Goal: Information Seeking & Learning: Learn about a topic

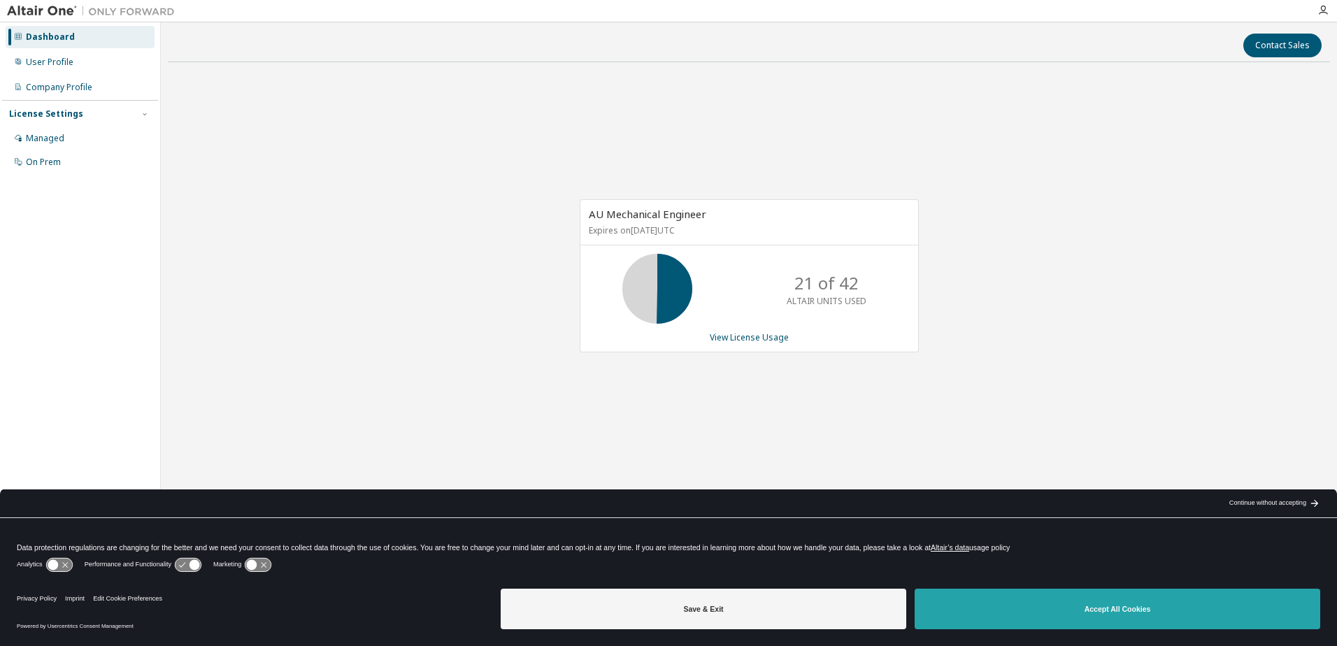
click at [1016, 617] on button "Accept All Cookies" at bounding box center [1118, 609] width 406 height 41
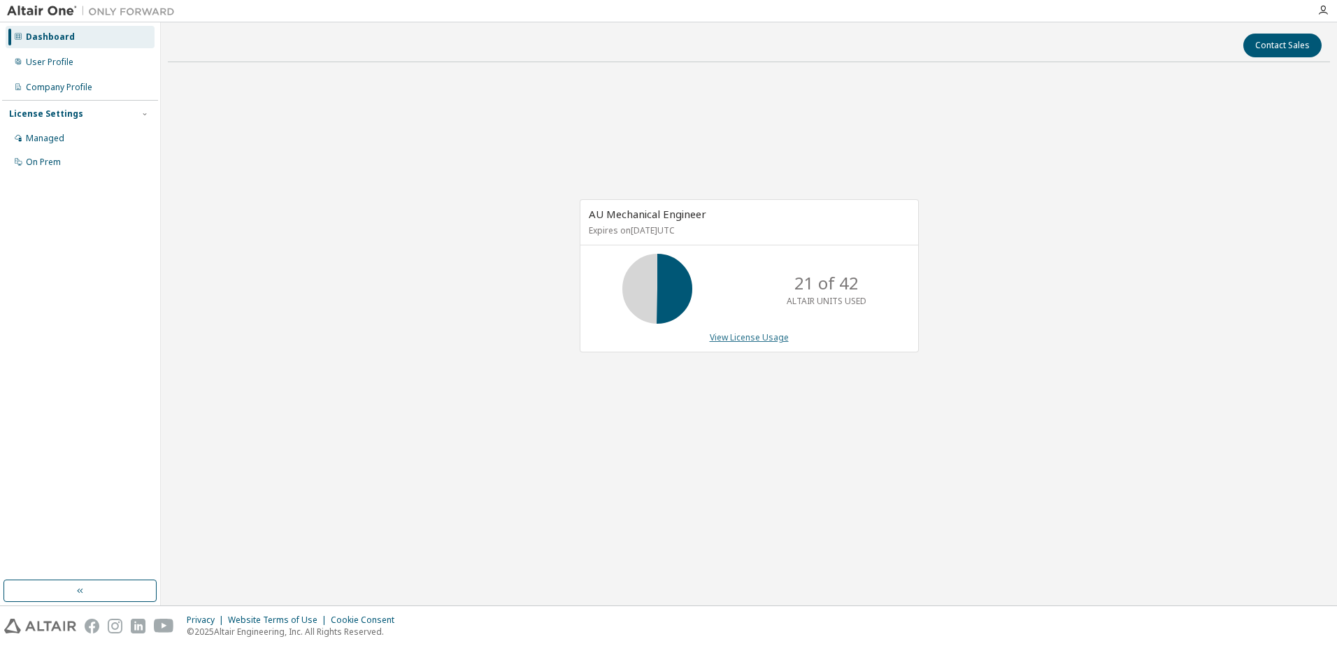
click at [743, 341] on link "View License Usage" at bounding box center [749, 337] width 79 height 12
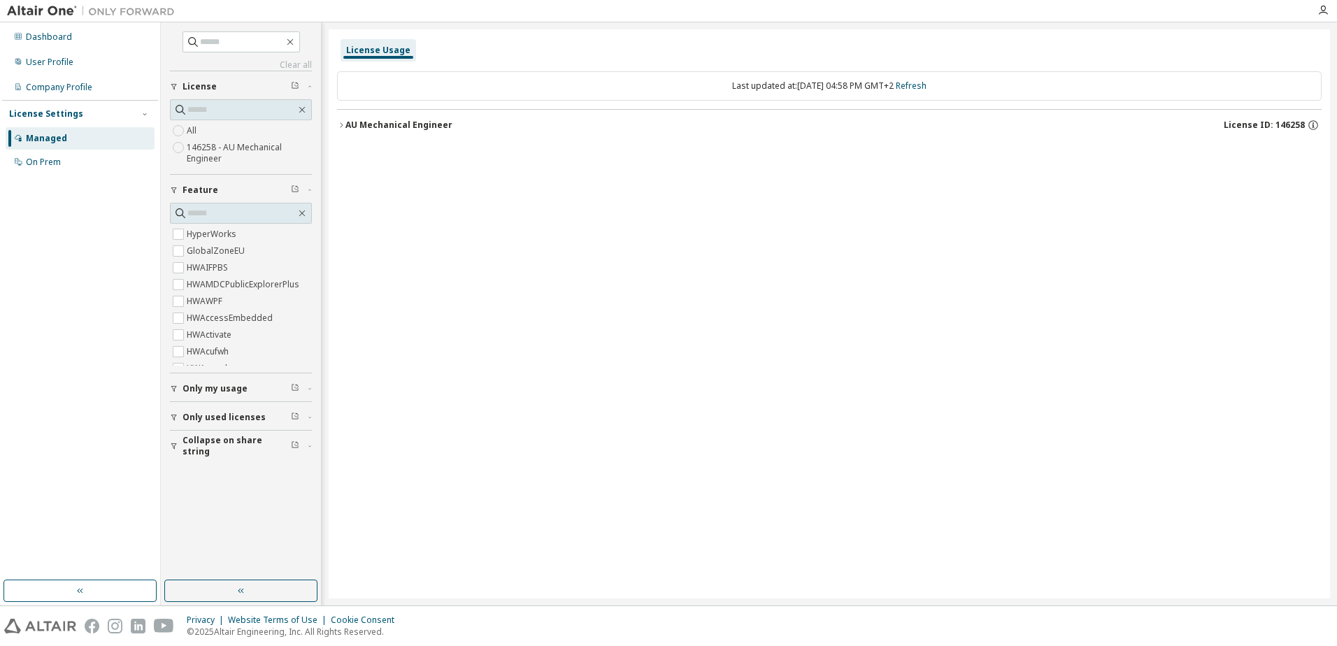
click at [396, 124] on div "AU Mechanical Engineer" at bounding box center [398, 125] width 107 height 11
click at [390, 124] on div "AU Mechanical Engineer" at bounding box center [398, 125] width 107 height 11
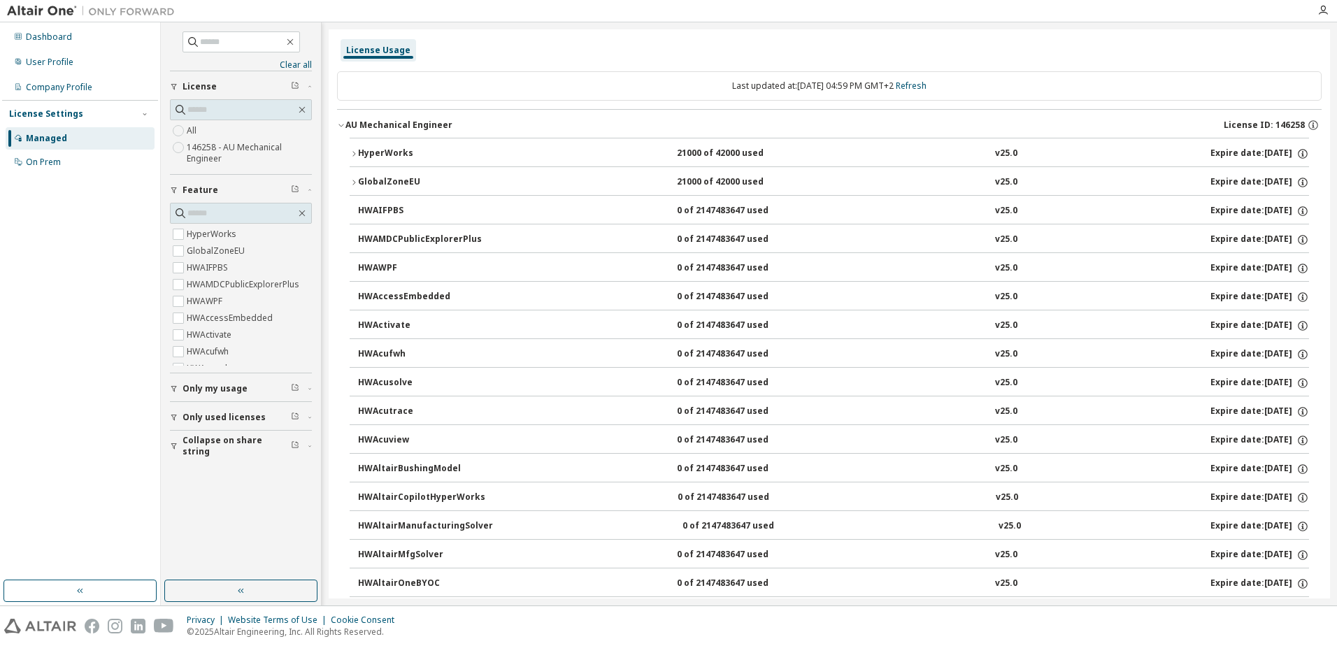
click at [681, 150] on div "21000 of 42000 used" at bounding box center [740, 154] width 126 height 13
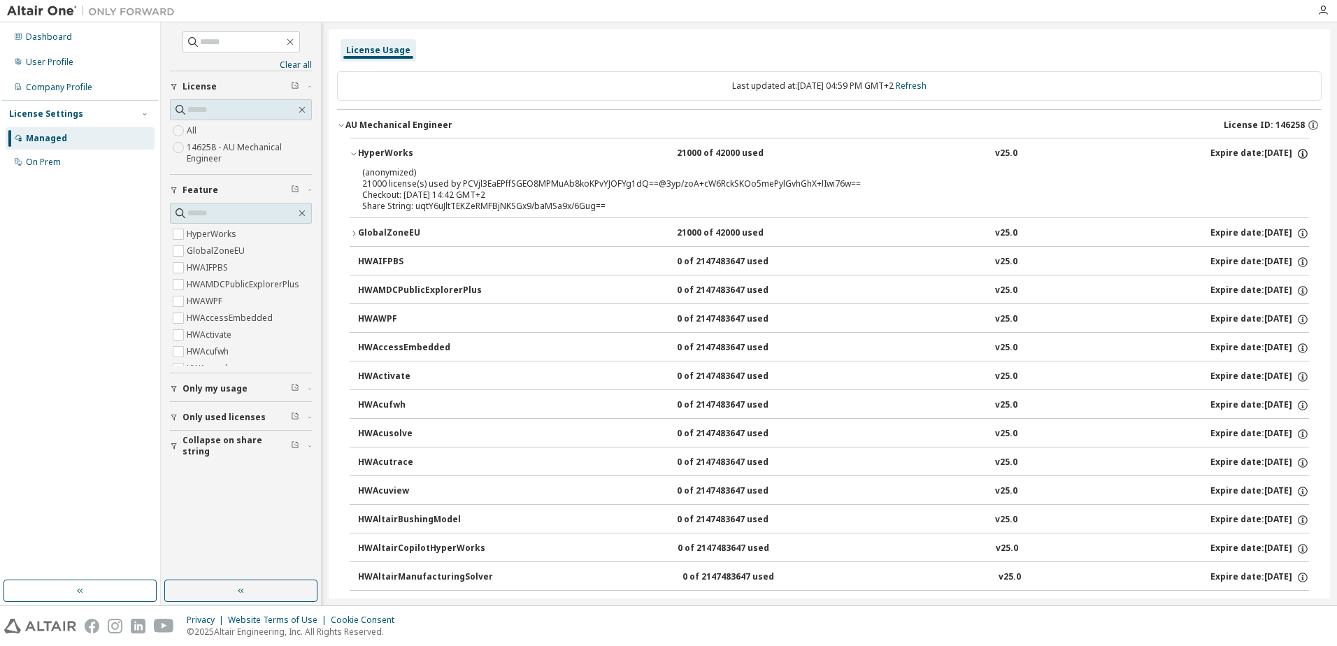
click at [1297, 148] on icon "button" at bounding box center [1302, 154] width 13 height 13
click at [383, 234] on div "GlobalZoneEU" at bounding box center [421, 233] width 126 height 13
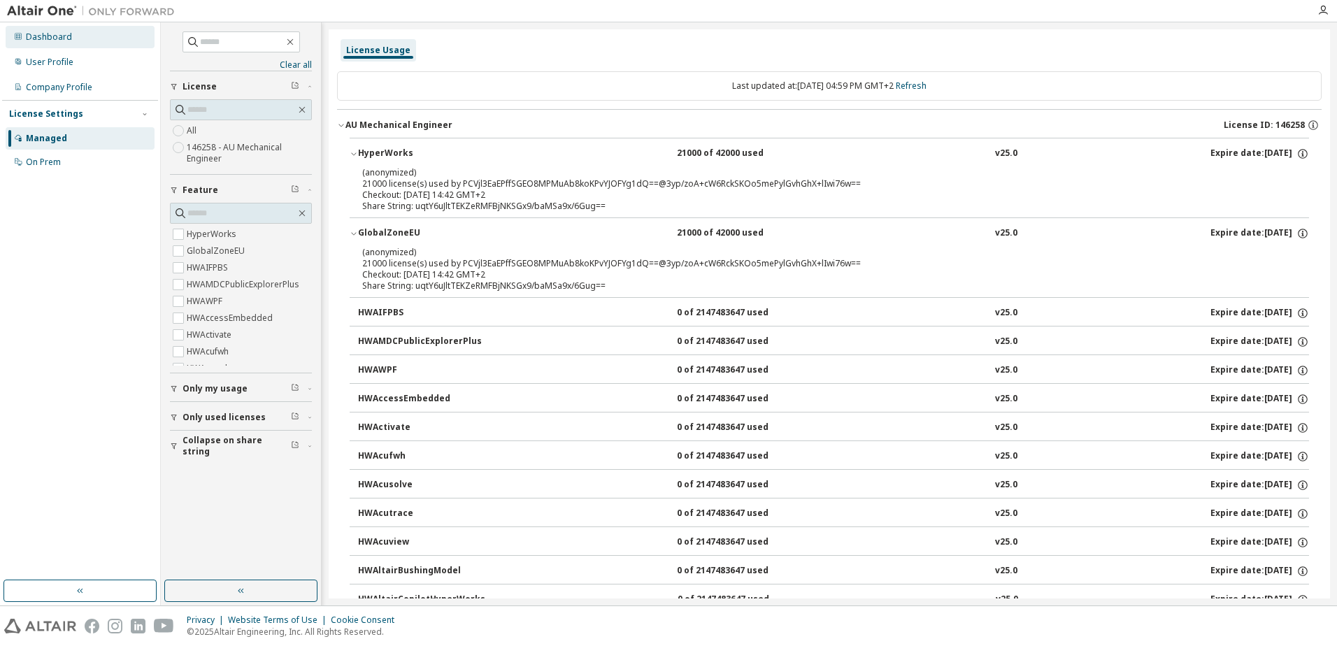
click at [62, 36] on div "Dashboard" at bounding box center [49, 36] width 46 height 11
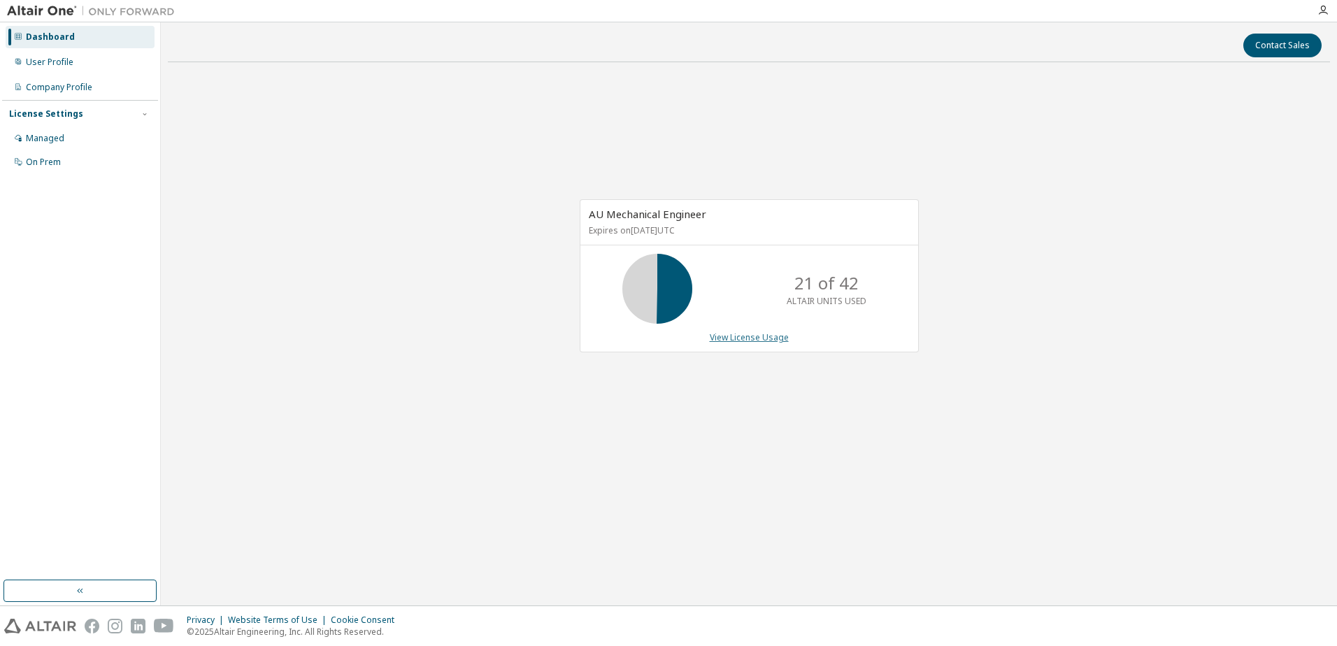
click at [773, 336] on link "View License Usage" at bounding box center [749, 337] width 79 height 12
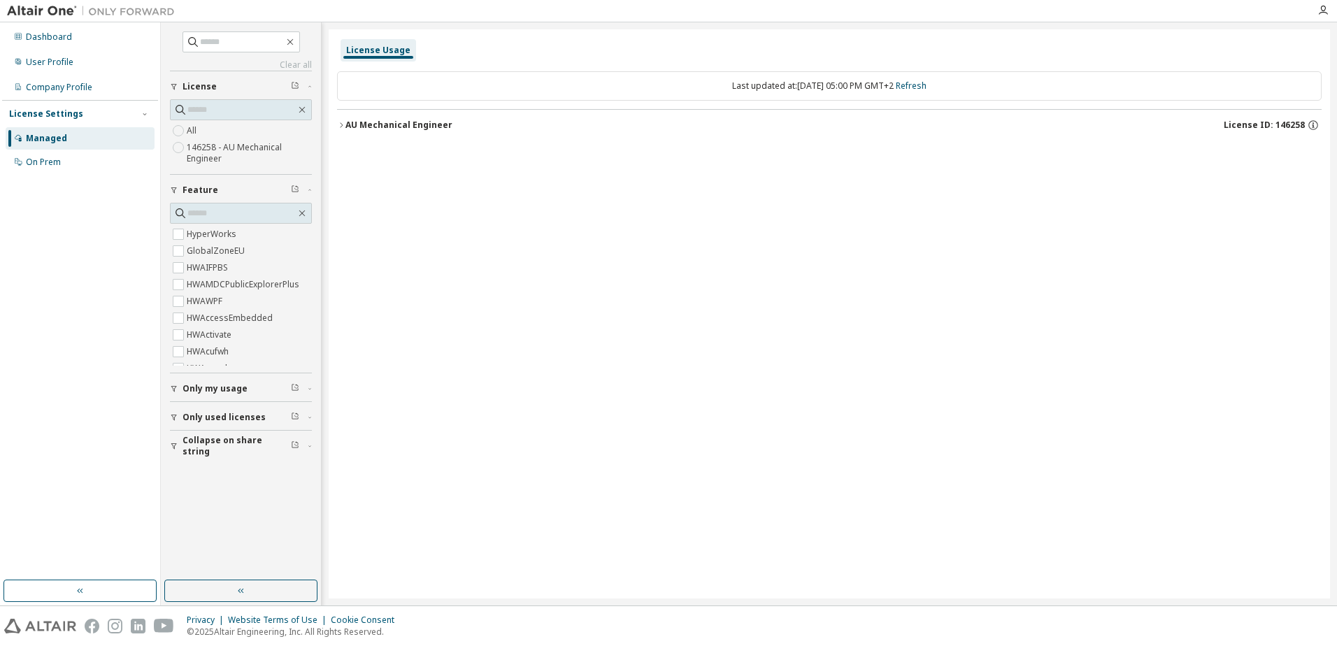
click at [358, 48] on div "License Usage" at bounding box center [378, 50] width 64 height 11
click at [1318, 124] on icon "button" at bounding box center [1313, 125] width 13 height 13
click at [1315, 124] on icon "button" at bounding box center [1313, 125] width 13 height 13
click at [283, 382] on button "Only my usage" at bounding box center [241, 388] width 142 height 31
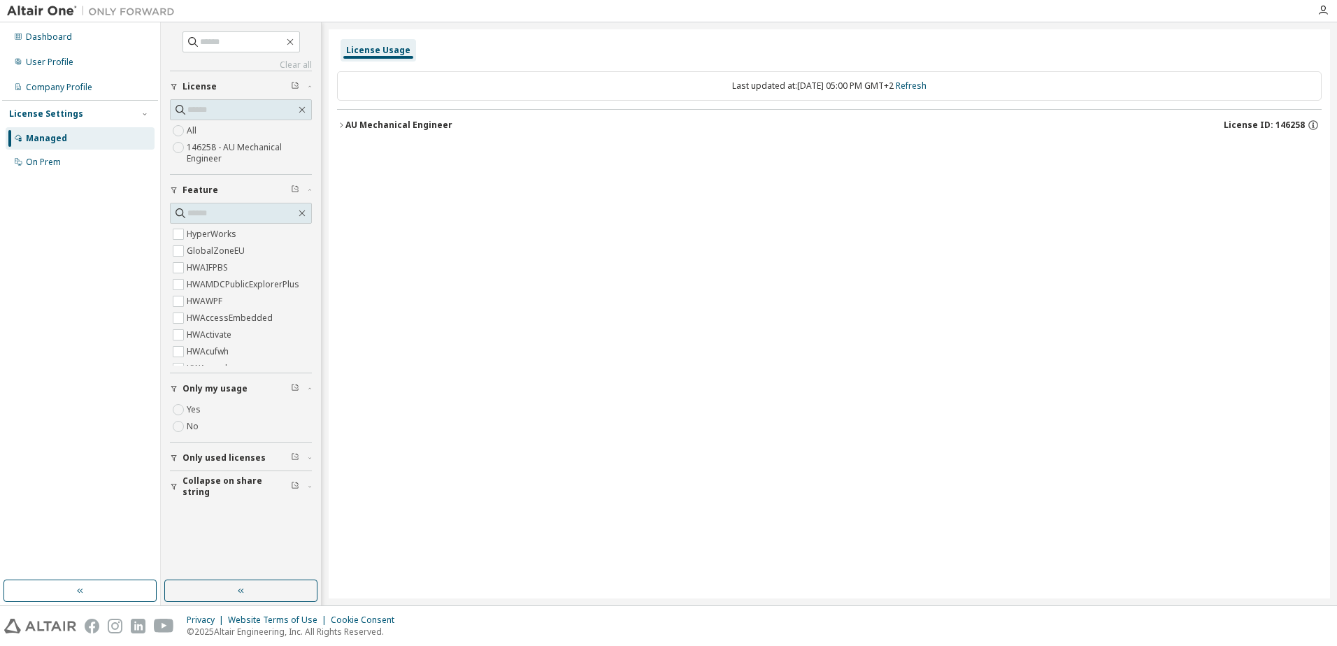
click at [524, 366] on div "License Usage Last updated at: Thu 2025-09-11 05:00 PM GMT+2 Refresh AU Mechani…" at bounding box center [829, 313] width 1001 height 569
click at [45, 159] on div "On Prem" at bounding box center [43, 162] width 35 height 11
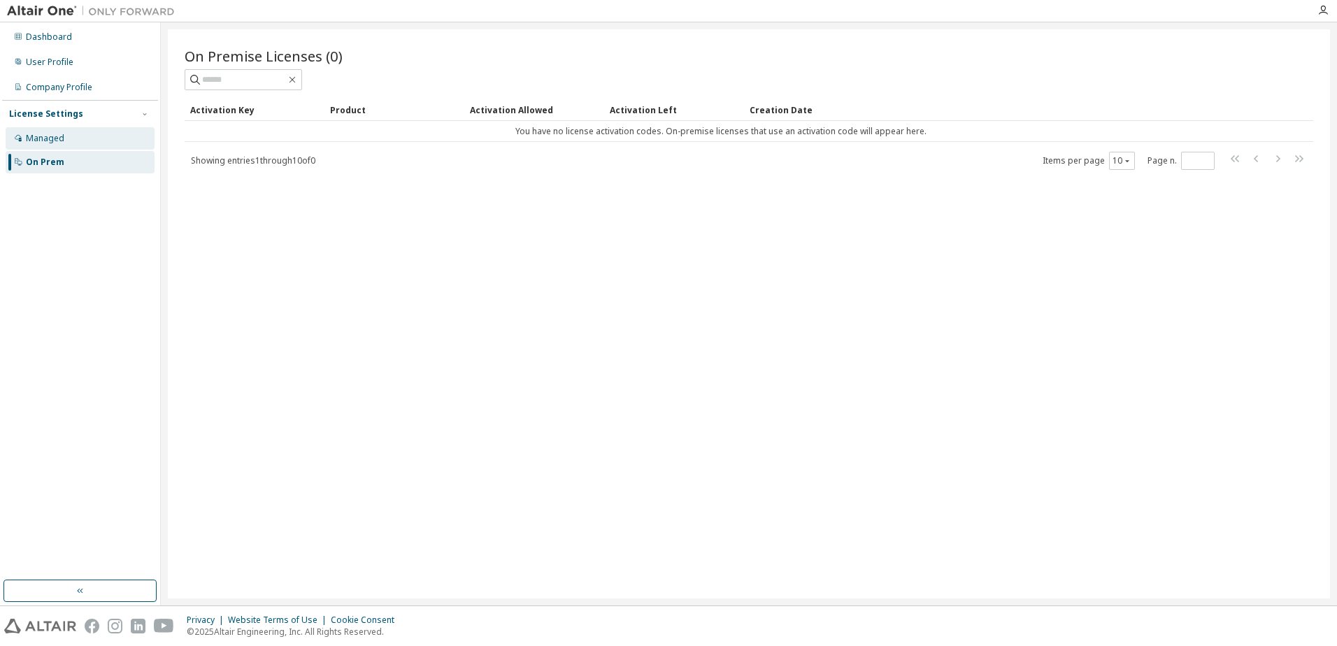
click at [31, 131] on div "Managed" at bounding box center [80, 138] width 149 height 22
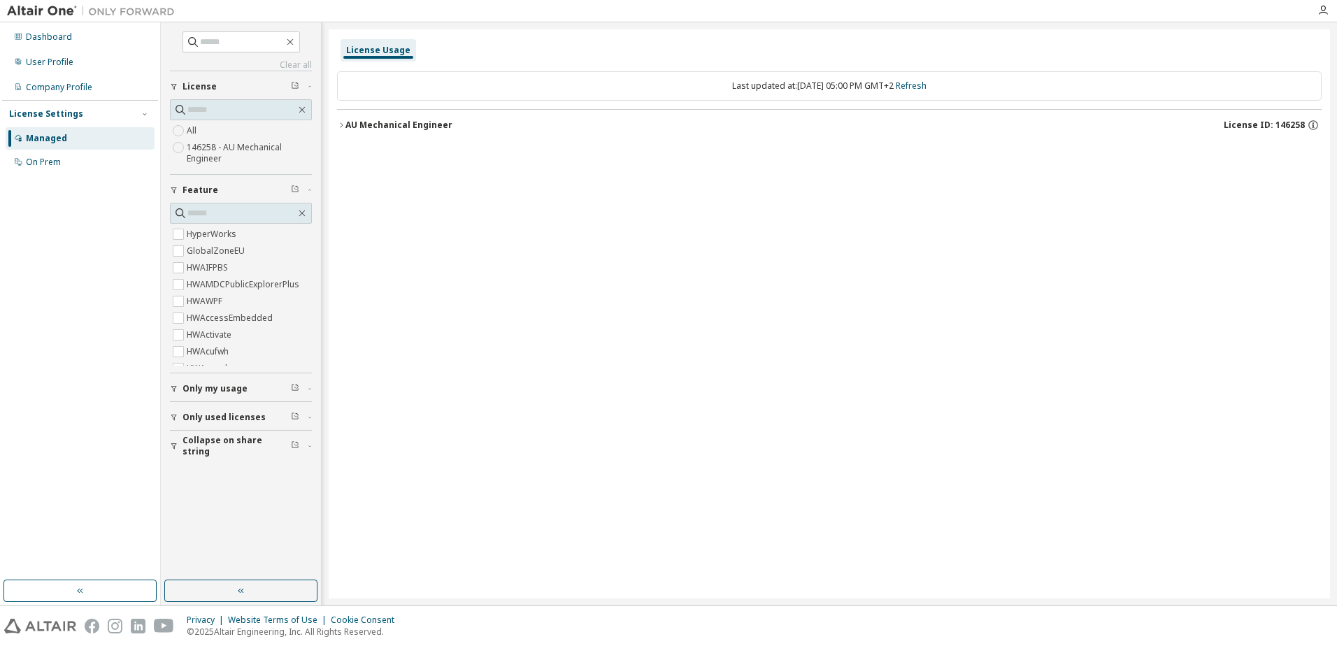
click at [380, 122] on div "AU Mechanical Engineer" at bounding box center [398, 125] width 107 height 11
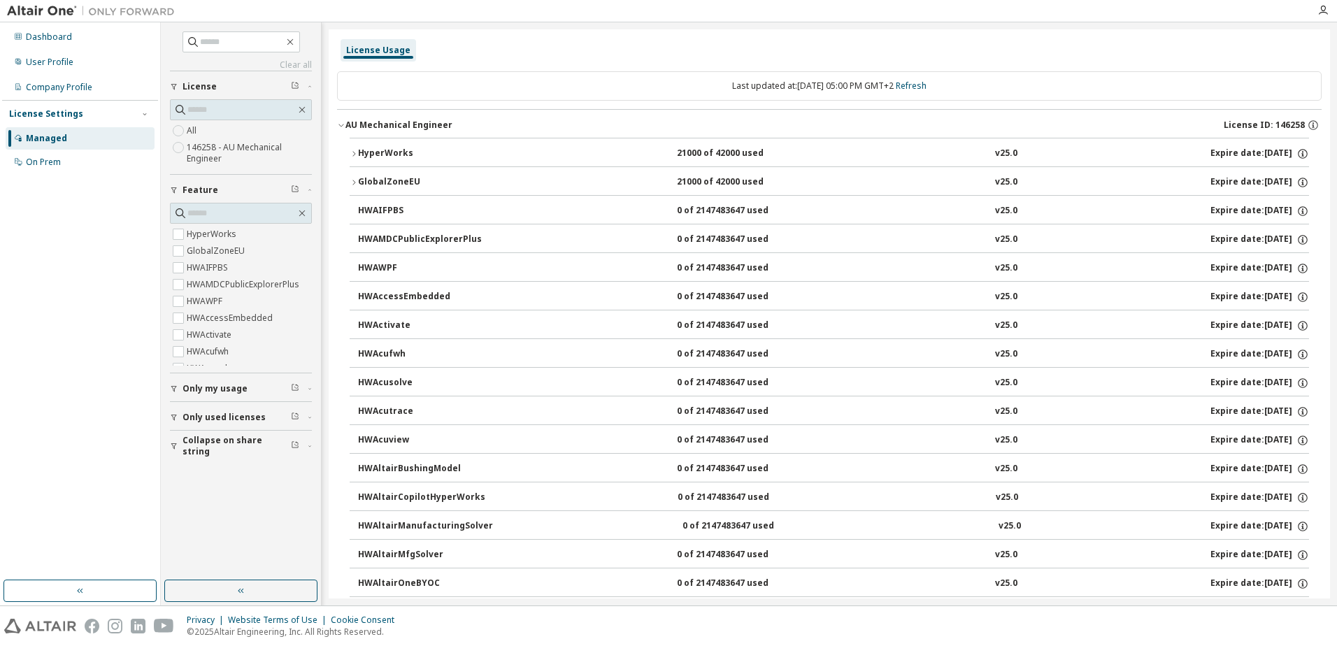
click at [550, 614] on div "Privacy Website Terms of Use Cookie Consent © 2025 Altair Engineering, Inc. All…" at bounding box center [668, 626] width 1337 height 40
click at [29, 138] on div "Managed" at bounding box center [46, 138] width 41 height 11
